Goal: Transaction & Acquisition: Purchase product/service

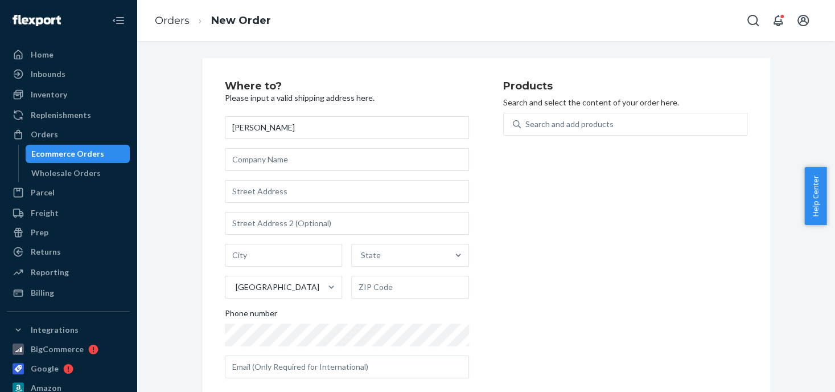
type input "[PERSON_NAME]"
paste input "3335 [GEOGRAPHIC_DATA]"
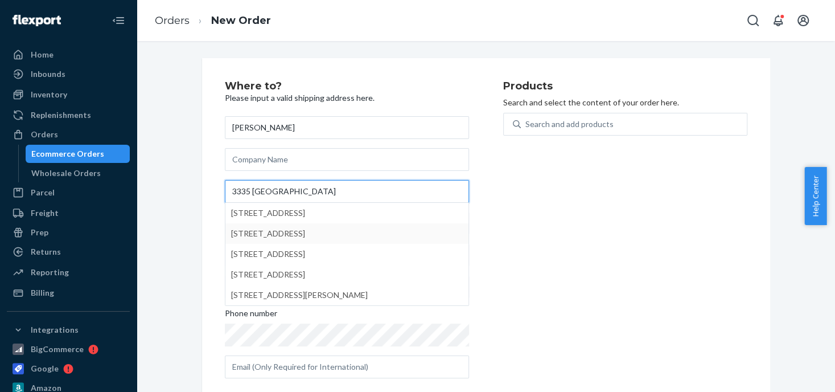
type input "3335 [GEOGRAPHIC_DATA]"
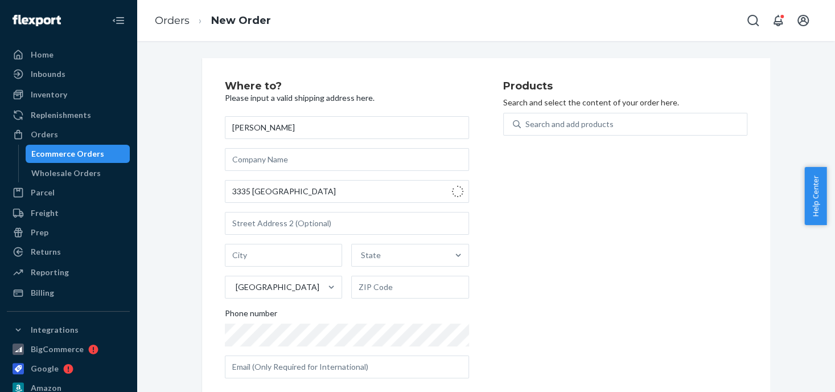
type input "[PERSON_NAME]"
type input "72032"
type input "[STREET_ADDRESS]"
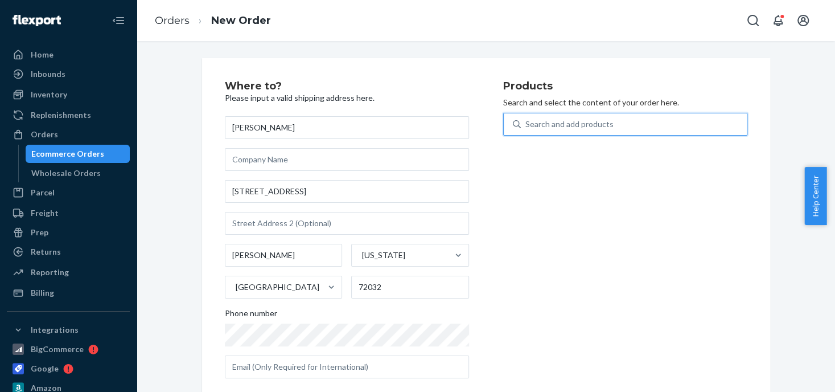
drag, startPoint x: 533, startPoint y: 121, endPoint x: 655, endPoint y: 121, distance: 122.4
click at [534, 121] on div "Search and add products" at bounding box center [569, 123] width 88 height 11
click at [526, 121] on input "0 results available. Use Up and Down to choose options, press Enter to select t…" at bounding box center [525, 123] width 1 height 11
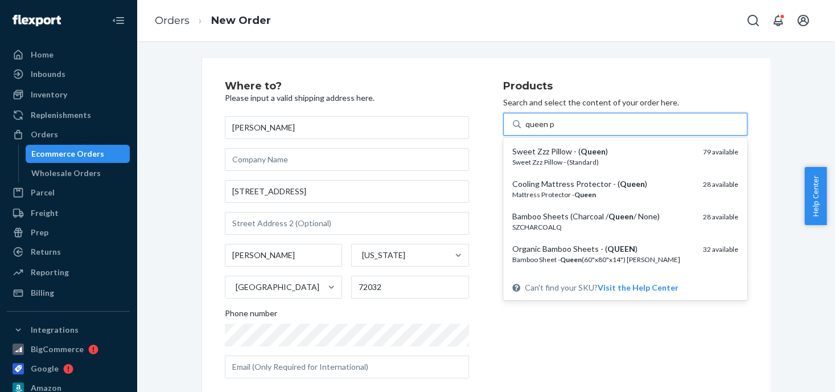
type input "queen pro"
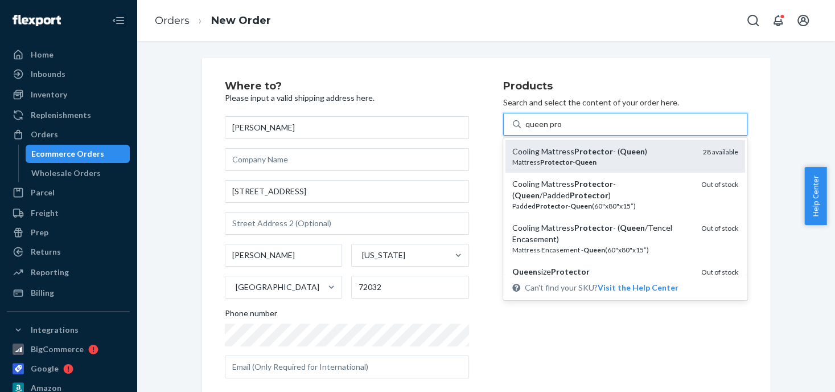
click at [593, 158] on div "Mattress Protector - Queen" at bounding box center [603, 162] width 182 height 10
click at [562, 130] on input "queen pro" at bounding box center [543, 123] width 36 height 11
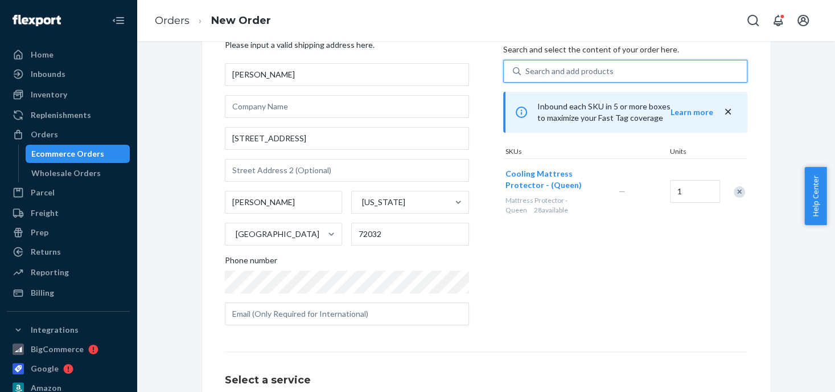
scroll to position [114, 0]
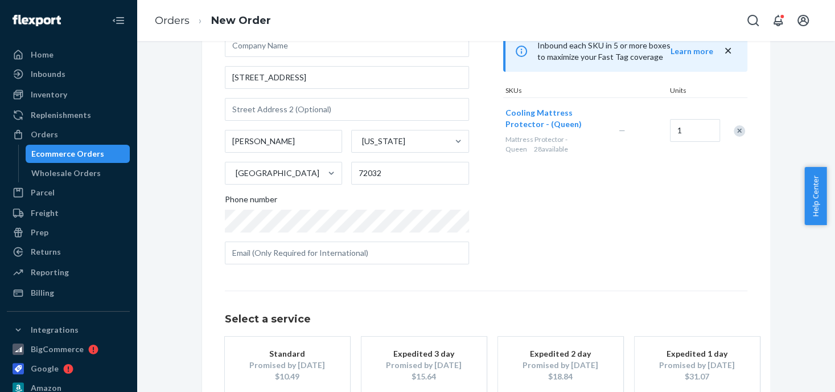
click at [320, 357] on div "Standard" at bounding box center [287, 353] width 91 height 11
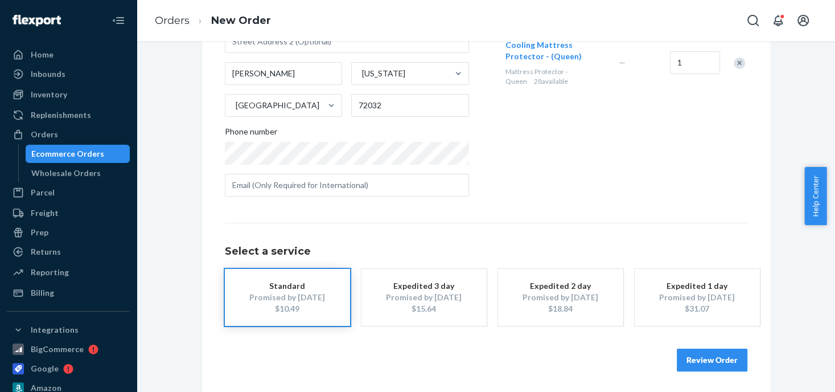
scroll to position [183, 0]
click at [686, 348] on button "Review Order" at bounding box center [712, 358] width 71 height 23
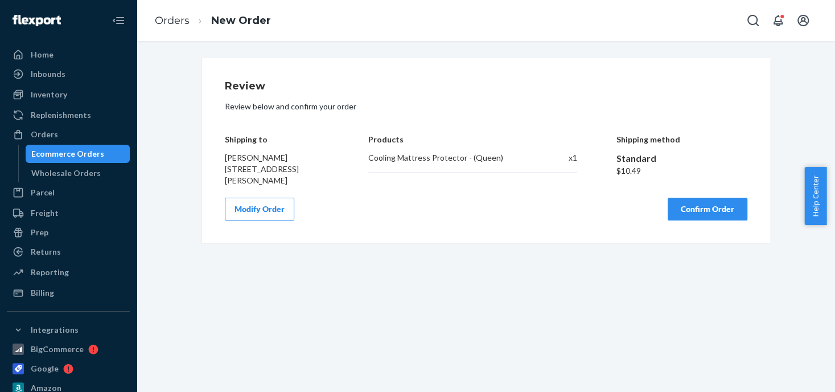
scroll to position [0, 0]
click at [694, 205] on button "Confirm Order" at bounding box center [708, 208] width 80 height 23
